Goal: Communication & Community: Answer question/provide support

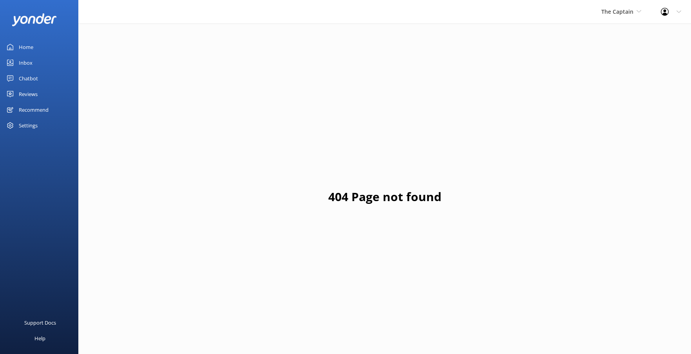
click at [24, 60] on div "Inbox" at bounding box center [26, 63] width 14 height 16
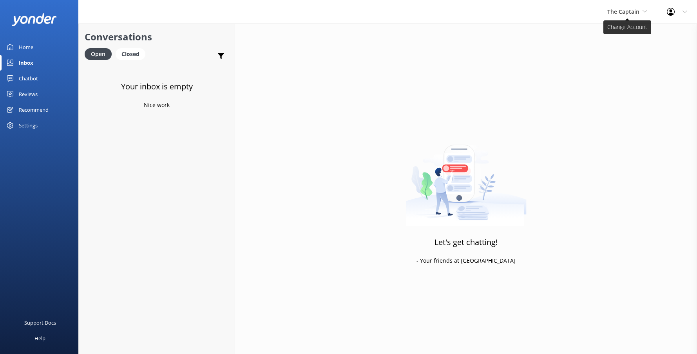
click at [646, 11] on icon at bounding box center [645, 11] width 5 height 5
click at [622, 36] on link "De [GEOGRAPHIC_DATA]" at bounding box center [637, 33] width 78 height 19
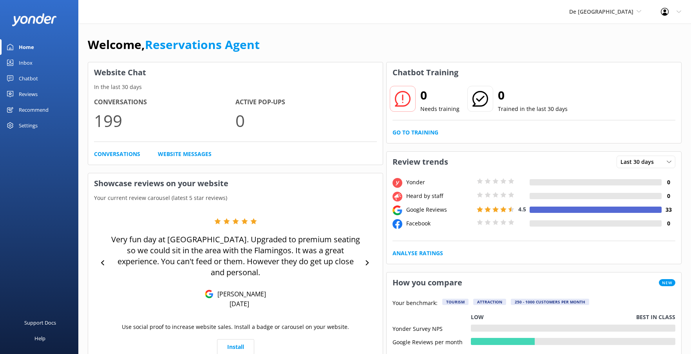
click at [25, 66] on div "Inbox" at bounding box center [26, 63] width 14 height 16
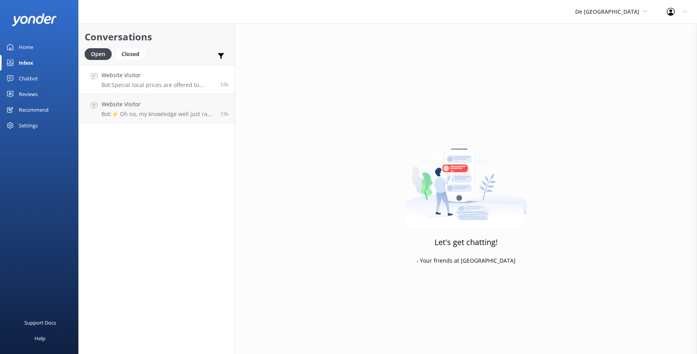
click at [144, 89] on link "Website Visitor Bot: Special local prices are offered to locals with valid loca…" at bounding box center [157, 79] width 156 height 29
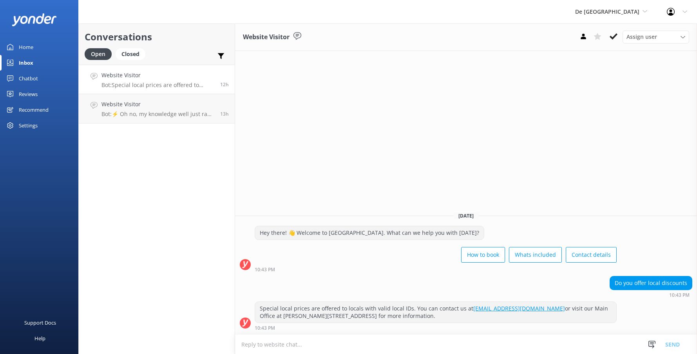
scroll to position [0, 0]
click at [612, 40] on icon at bounding box center [614, 37] width 8 height 8
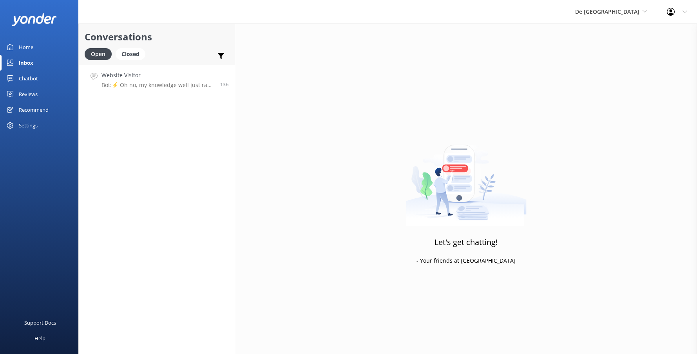
click at [183, 80] on h4 "Website Visitor" at bounding box center [158, 75] width 113 height 9
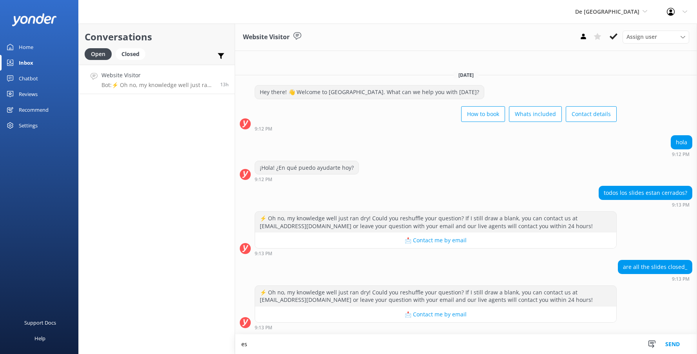
type textarea "e"
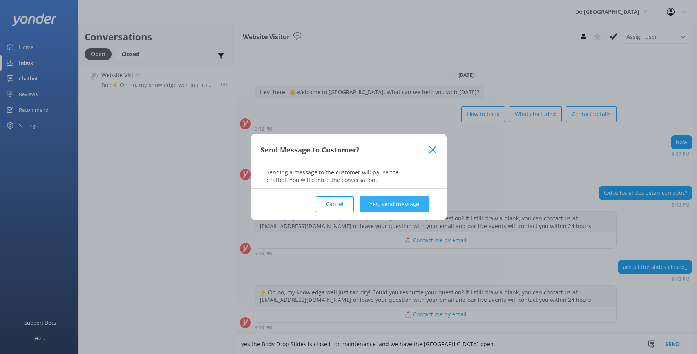
type textarea "yes the Body Drop Slides is closed for maintenance and we have the [GEOGRAPHIC_…"
click at [393, 203] on button "Yes, send message" at bounding box center [394, 204] width 69 height 16
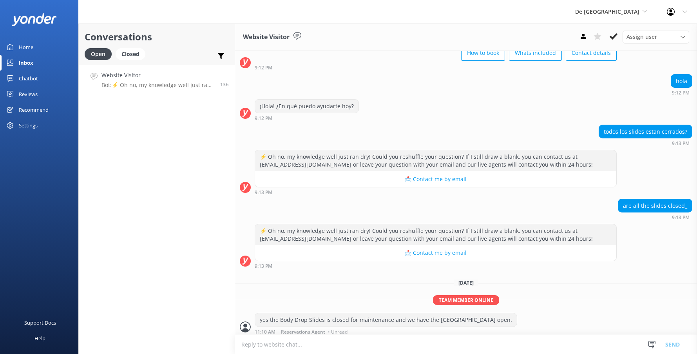
scroll to position [52, 0]
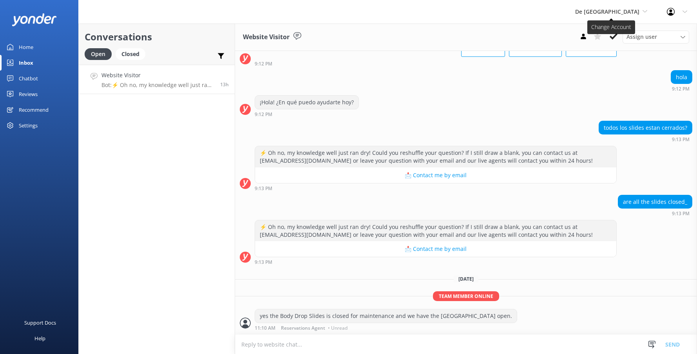
click at [647, 12] on icon at bounding box center [645, 11] width 5 height 5
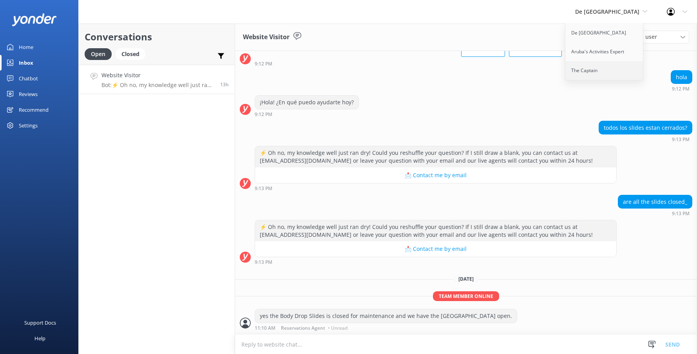
click at [607, 71] on link "The Captain" at bounding box center [605, 70] width 78 height 19
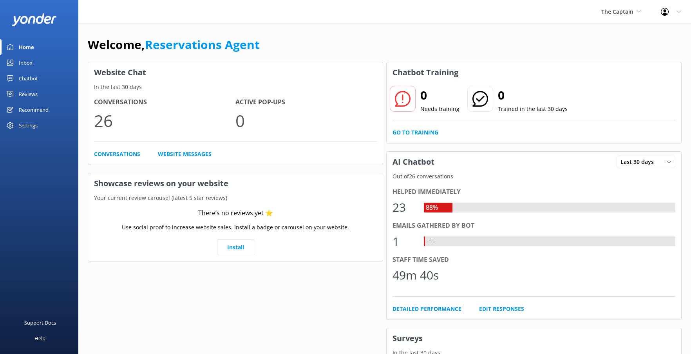
click at [23, 63] on div "Inbox" at bounding box center [26, 63] width 14 height 16
